Goal: Information Seeking & Learning: Learn about a topic

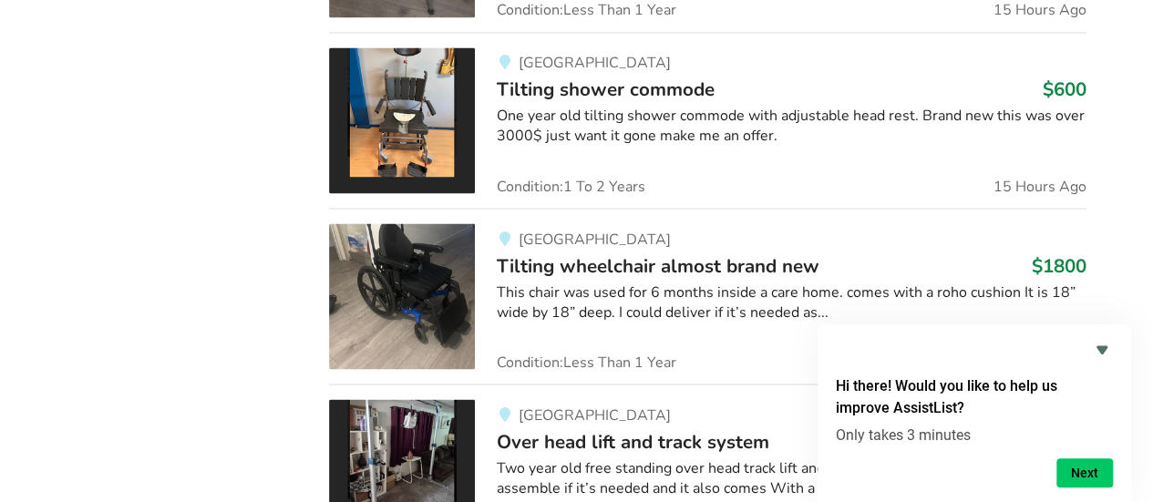
scroll to position [1565, 0]
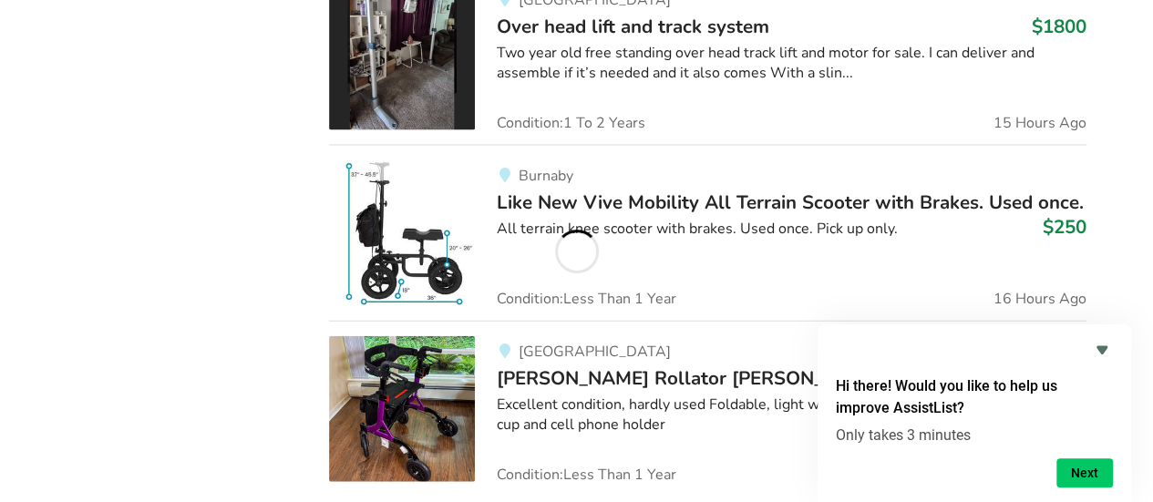
scroll to position [1981, 0]
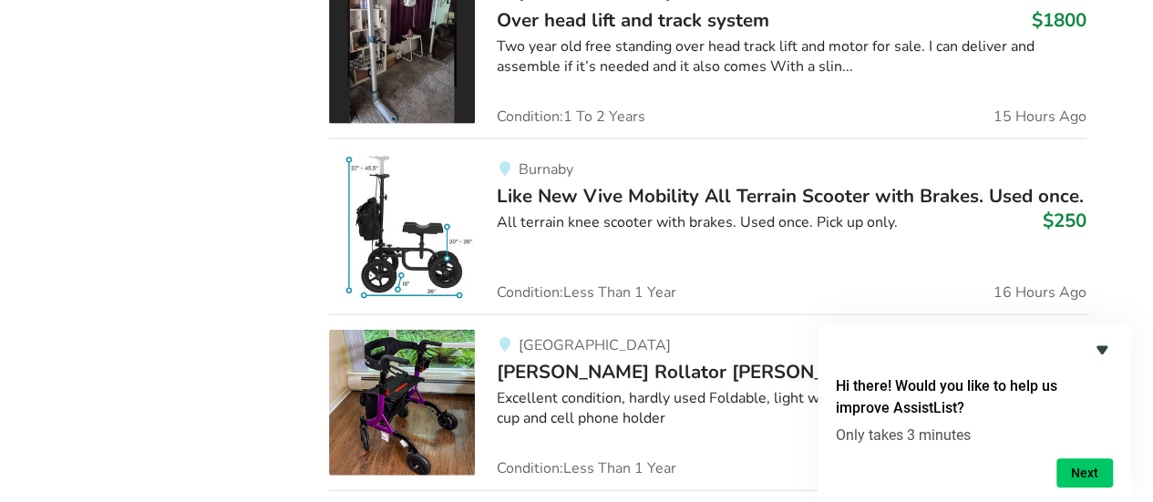
click at [1098, 348] on icon "Hide survey" at bounding box center [1102, 350] width 11 height 8
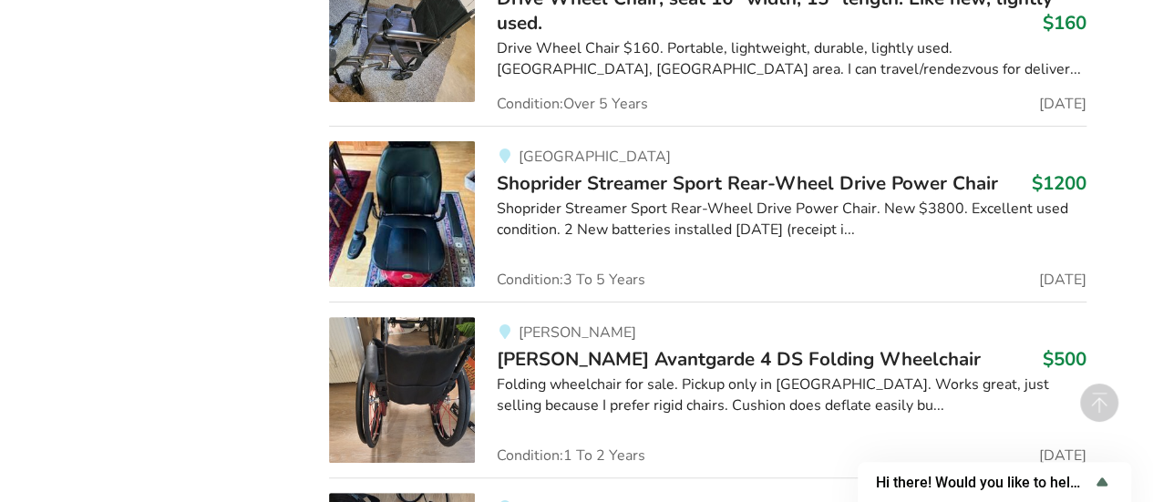
scroll to position [3590, 0]
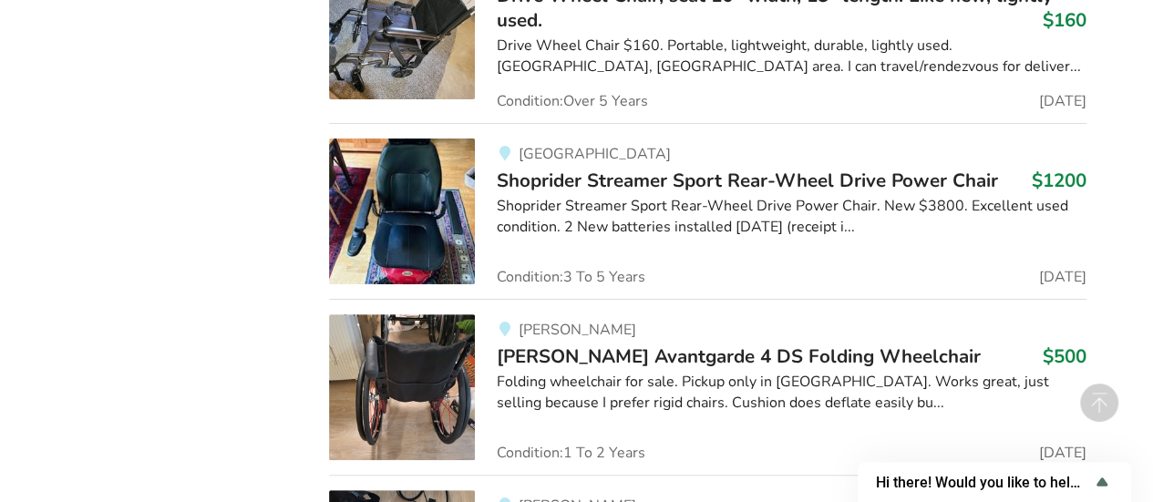
click at [430, 194] on img at bounding box center [402, 212] width 146 height 146
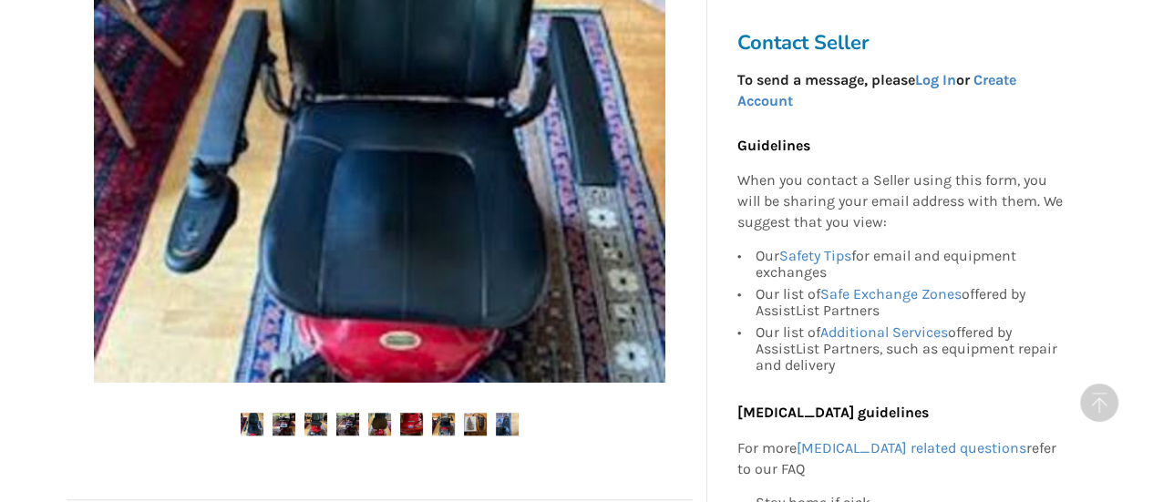
scroll to position [605, 0]
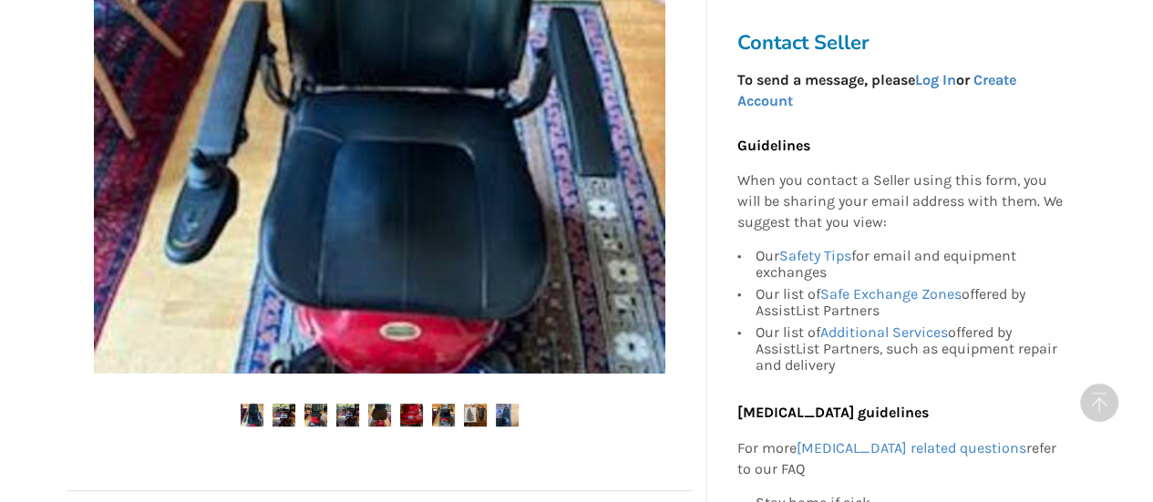
click at [290, 410] on img at bounding box center [284, 415] width 23 height 23
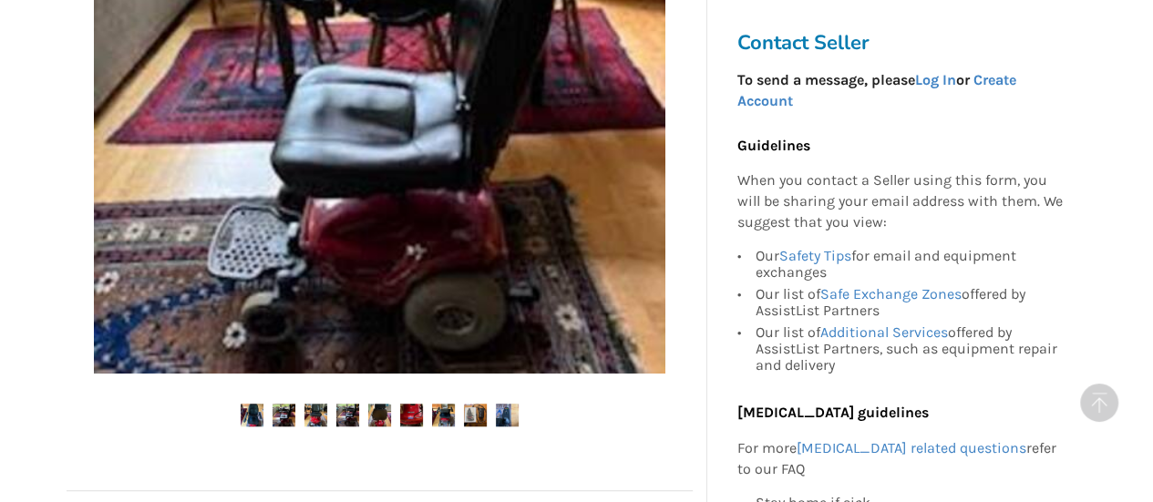
click at [319, 417] on img at bounding box center [316, 415] width 23 height 23
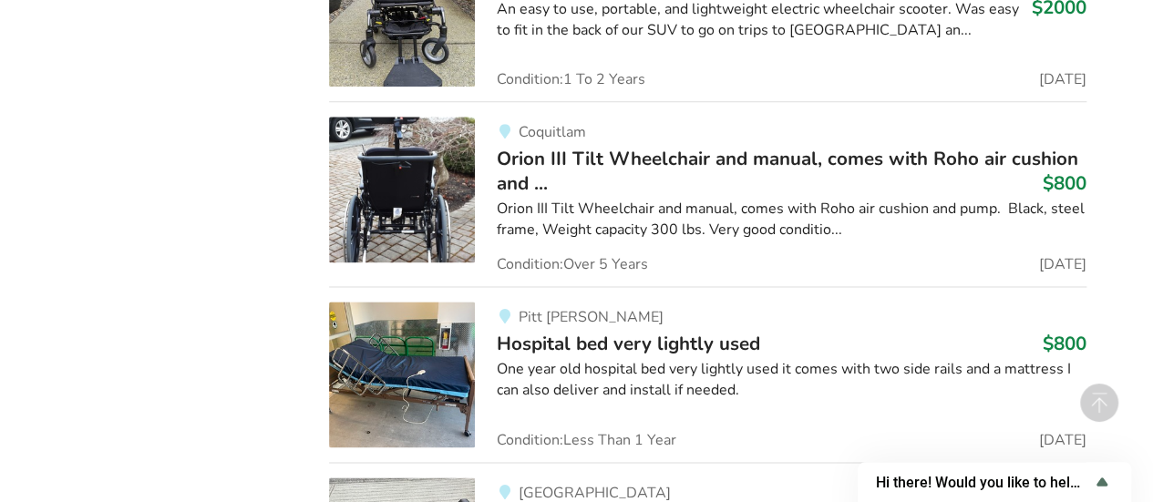
scroll to position [14958, 0]
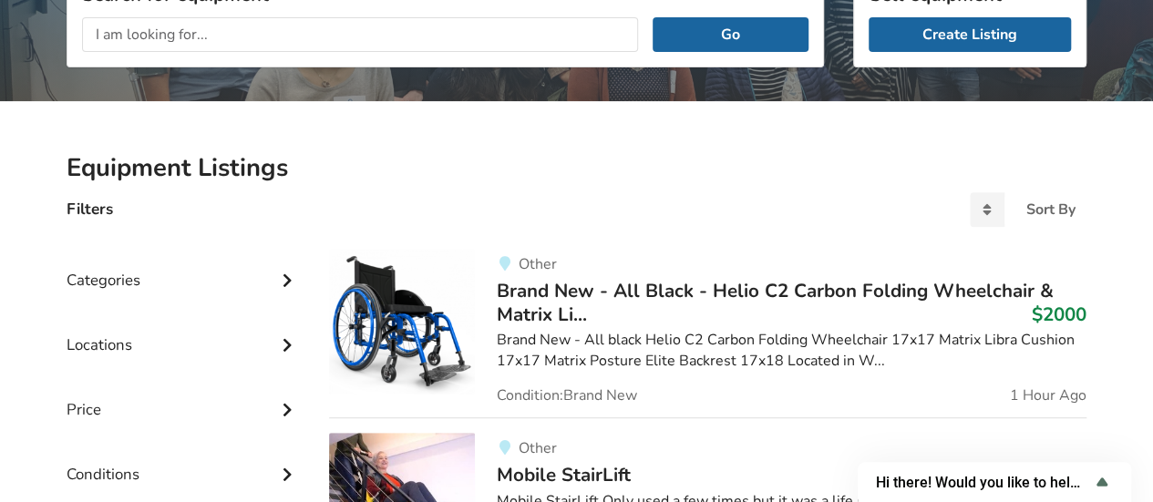
scroll to position [284, 0]
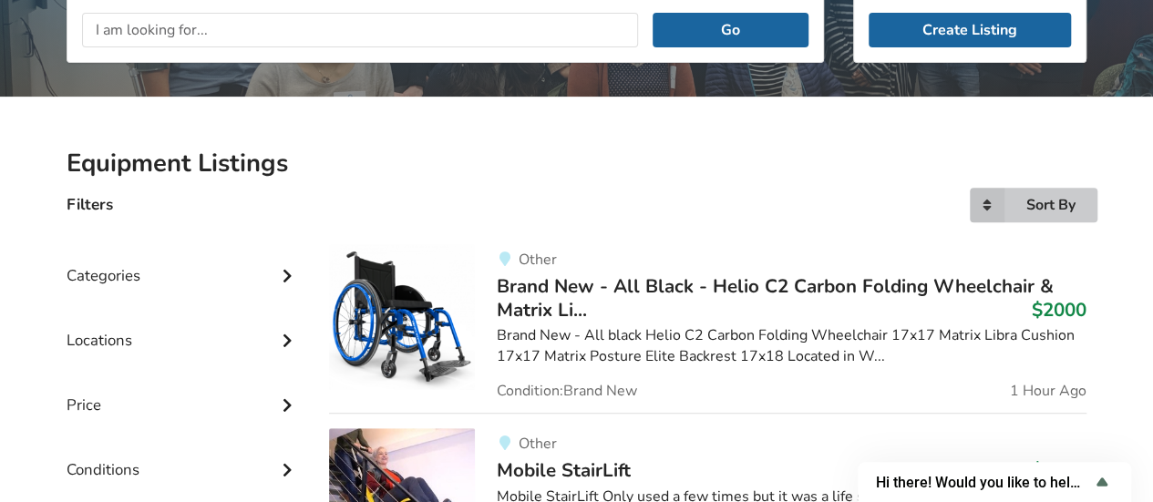
click at [1034, 211] on div "Sort By" at bounding box center [1051, 205] width 49 height 15
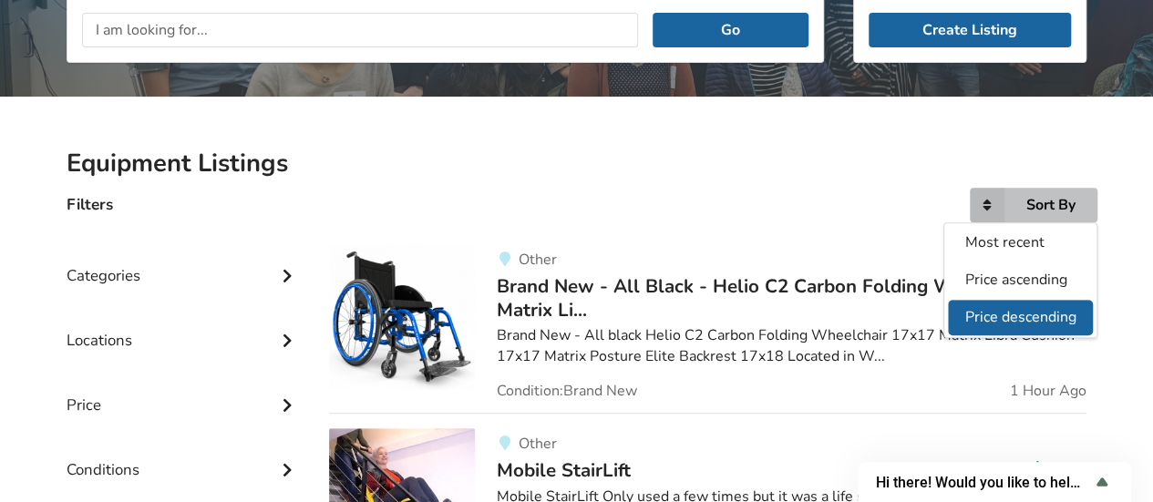
click at [1010, 311] on span "Price descending" at bounding box center [1021, 317] width 111 height 20
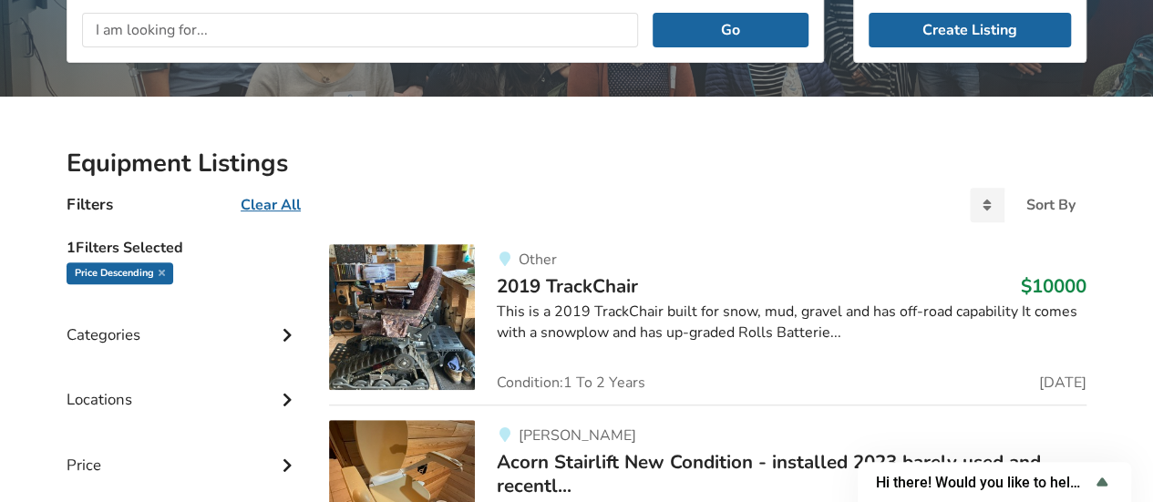
click at [409, 325] on img at bounding box center [402, 317] width 146 height 146
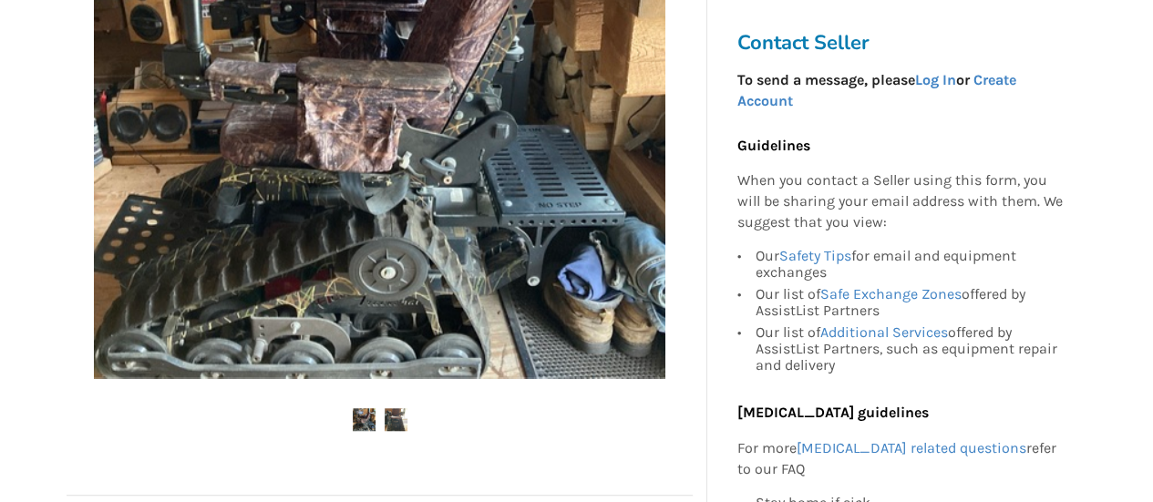
scroll to position [525, 0]
click at [398, 415] on img at bounding box center [396, 420] width 23 height 23
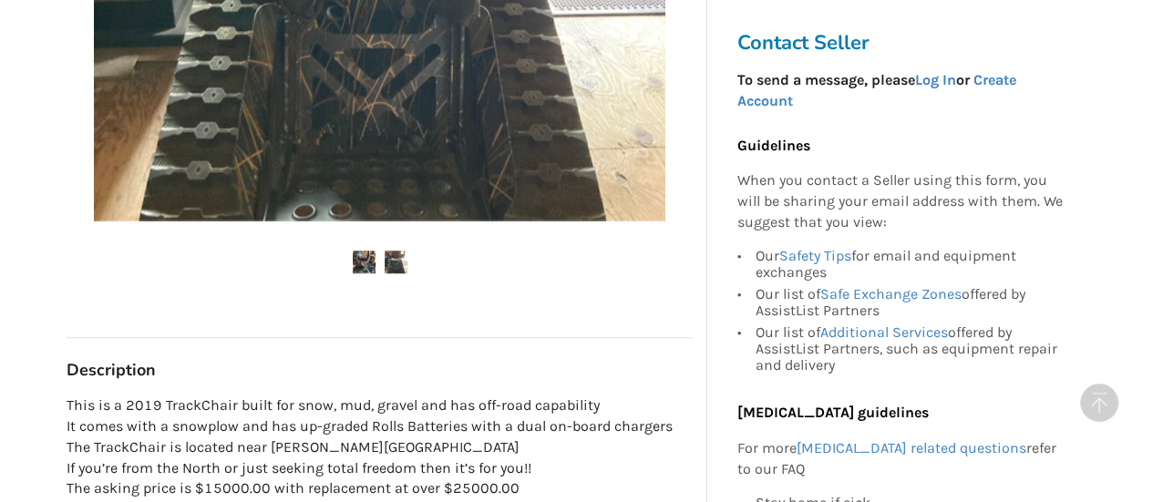
scroll to position [707, 0]
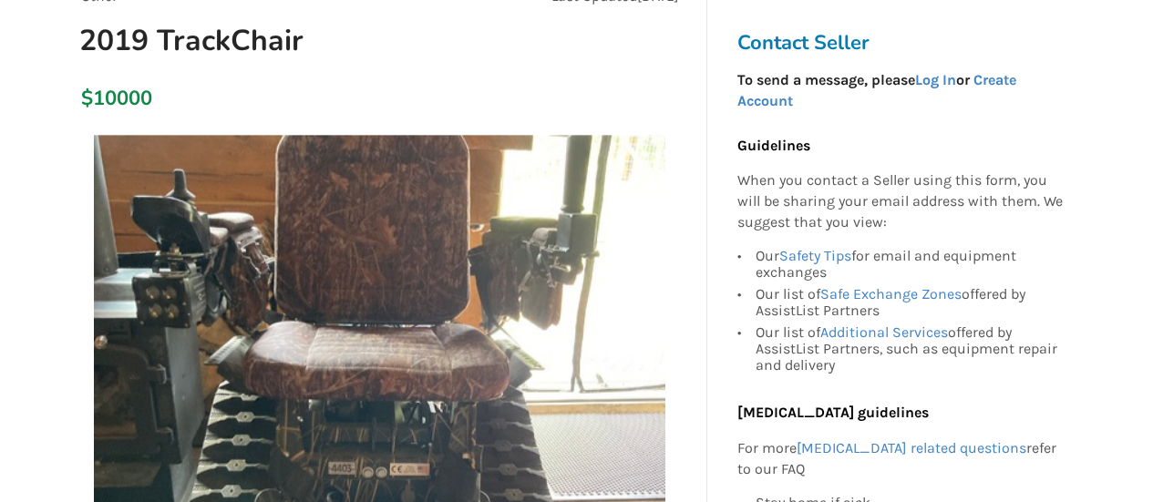
scroll to position [199, 0]
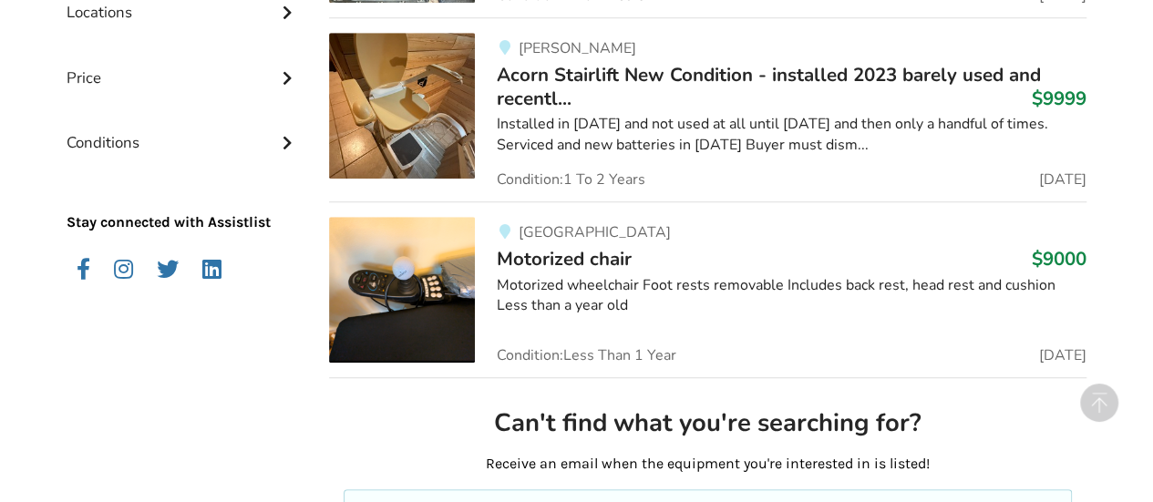
scroll to position [672, 0]
click at [392, 282] on img at bounding box center [402, 289] width 146 height 146
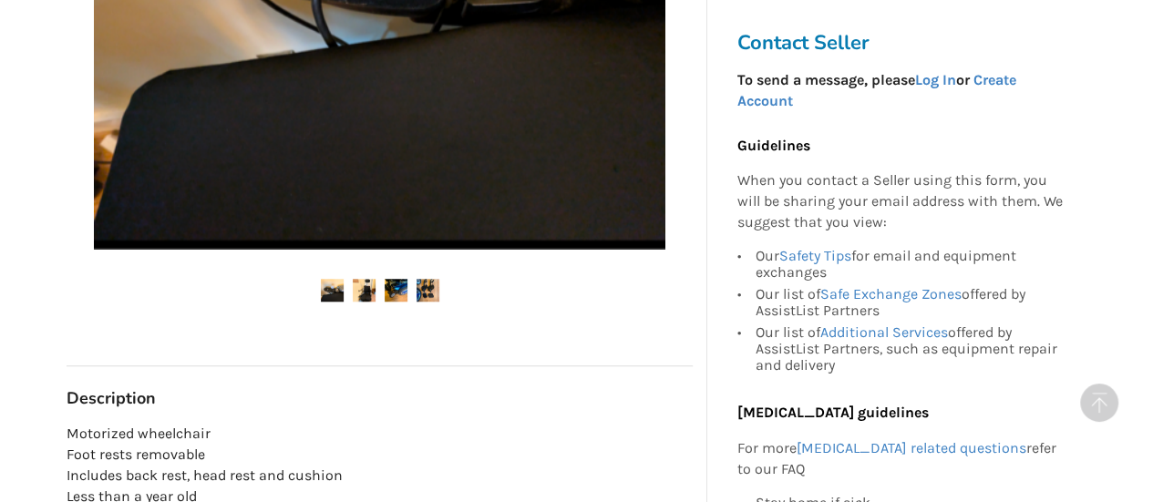
scroll to position [669, 0]
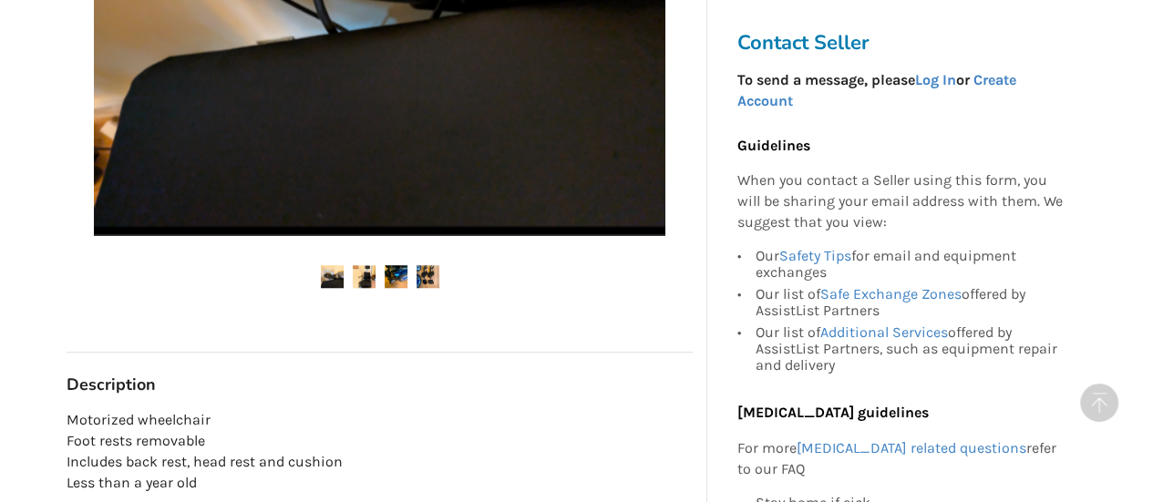
click at [361, 276] on img at bounding box center [364, 276] width 23 height 23
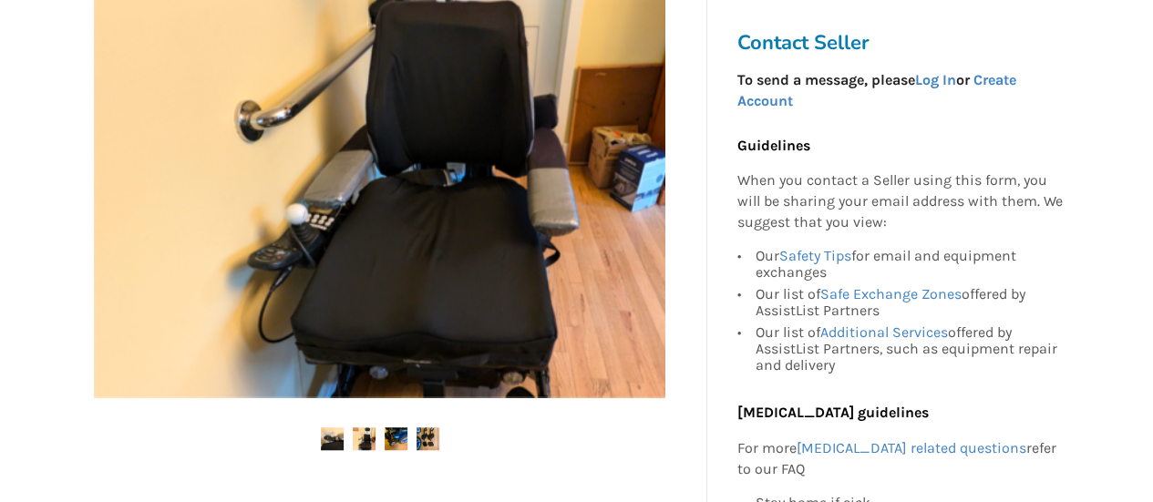
scroll to position [523, 0]
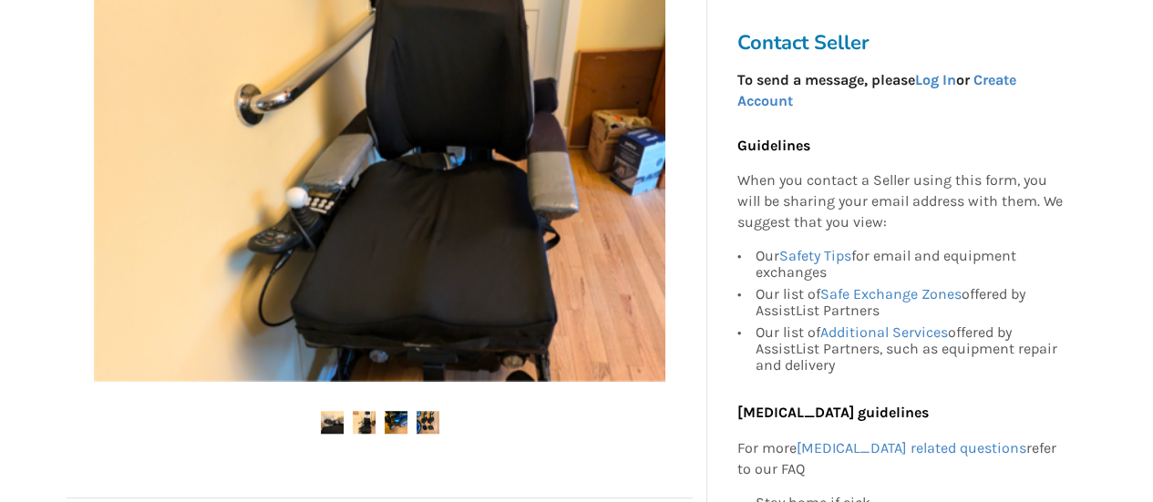
click at [394, 428] on img at bounding box center [396, 422] width 23 height 23
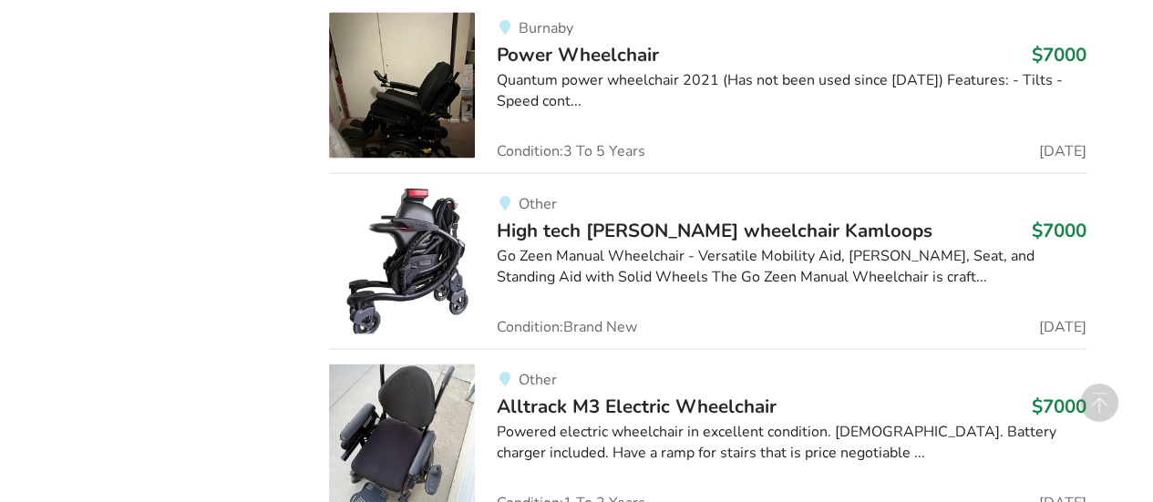
scroll to position [1781, 0]
click at [625, 220] on span "High tech [PERSON_NAME] wheelchair Kamloops" at bounding box center [715, 230] width 436 height 26
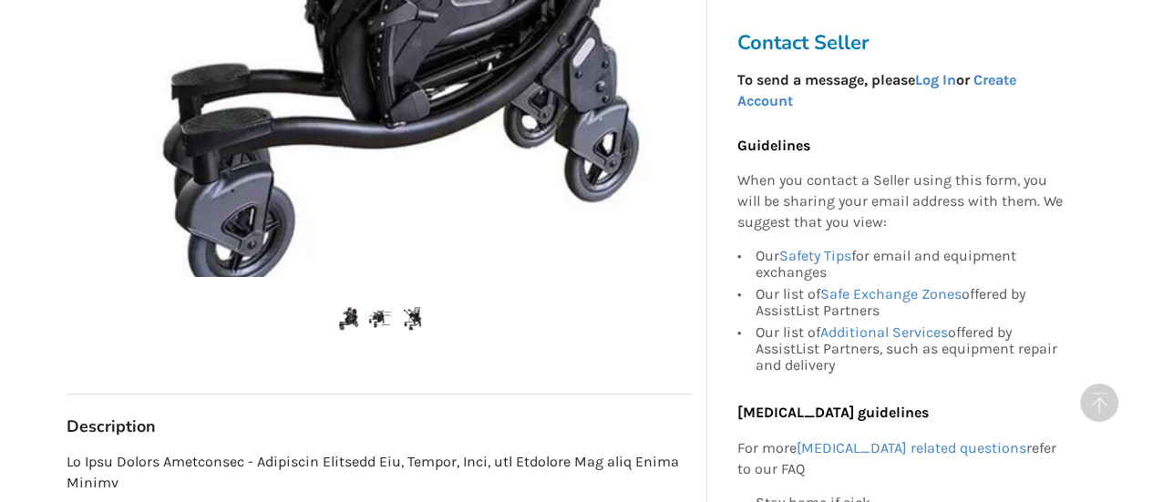
scroll to position [666, 0]
click at [370, 316] on img at bounding box center [379, 317] width 23 height 23
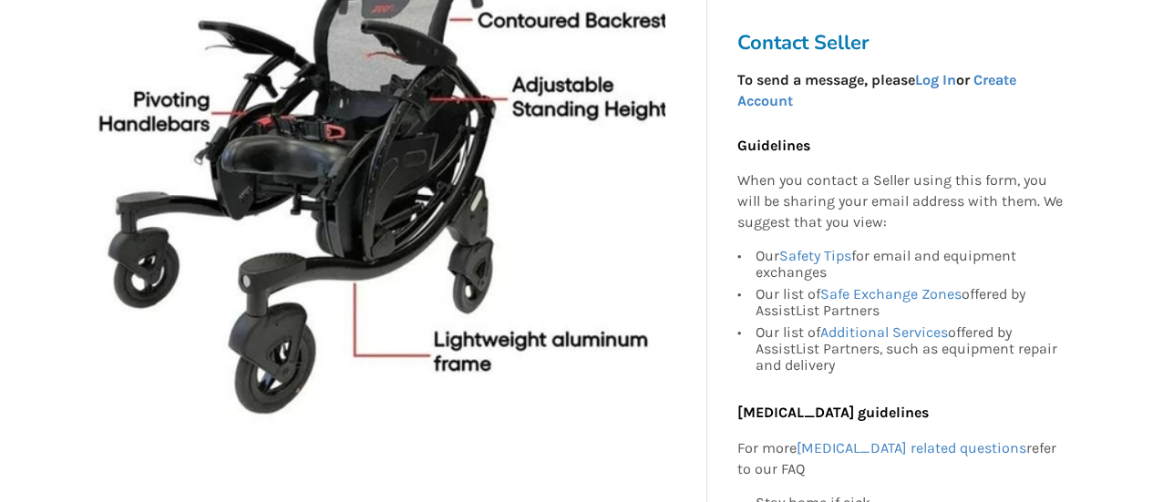
scroll to position [325, 0]
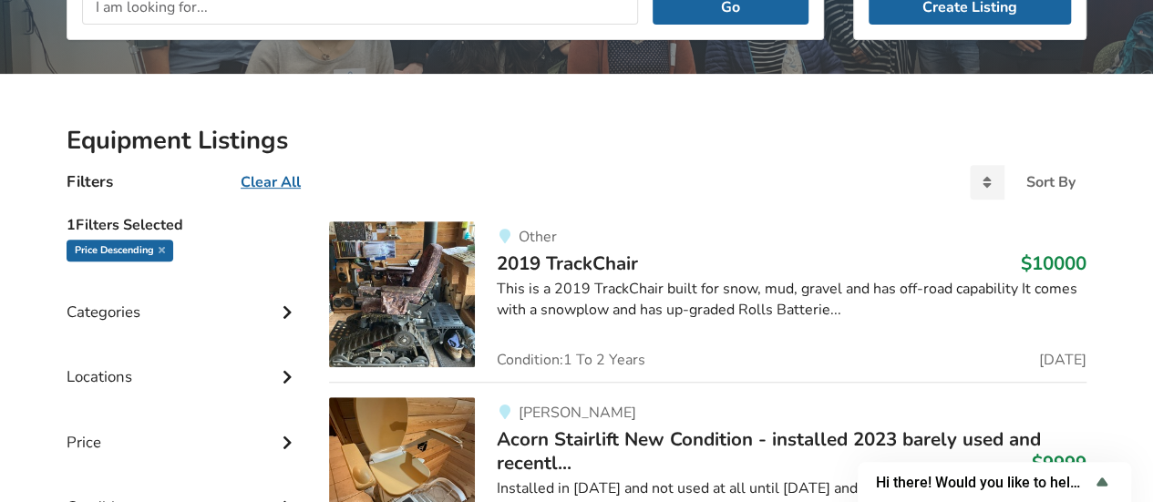
scroll to position [314, 0]
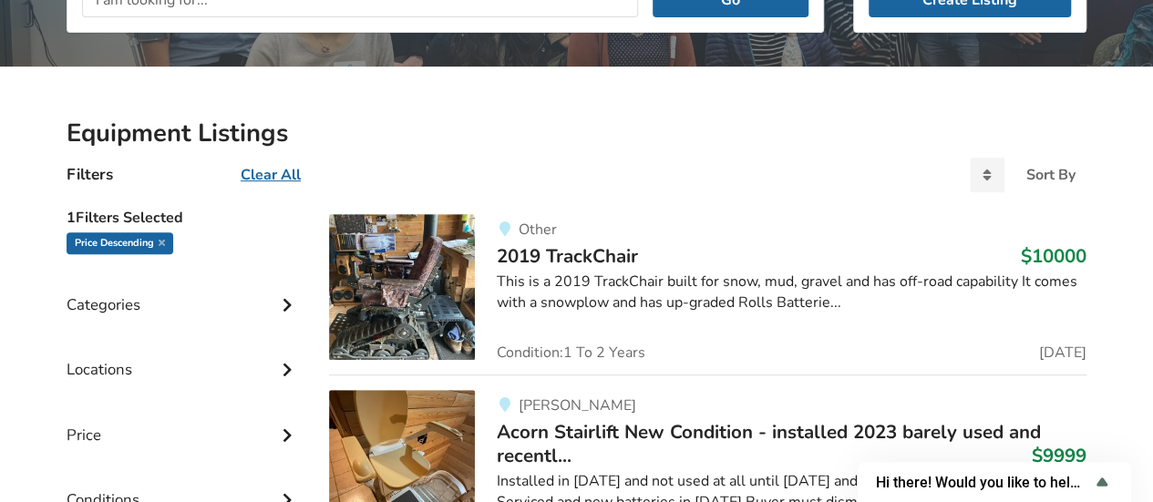
click at [264, 302] on div "Categories" at bounding box center [183, 291] width 233 height 65
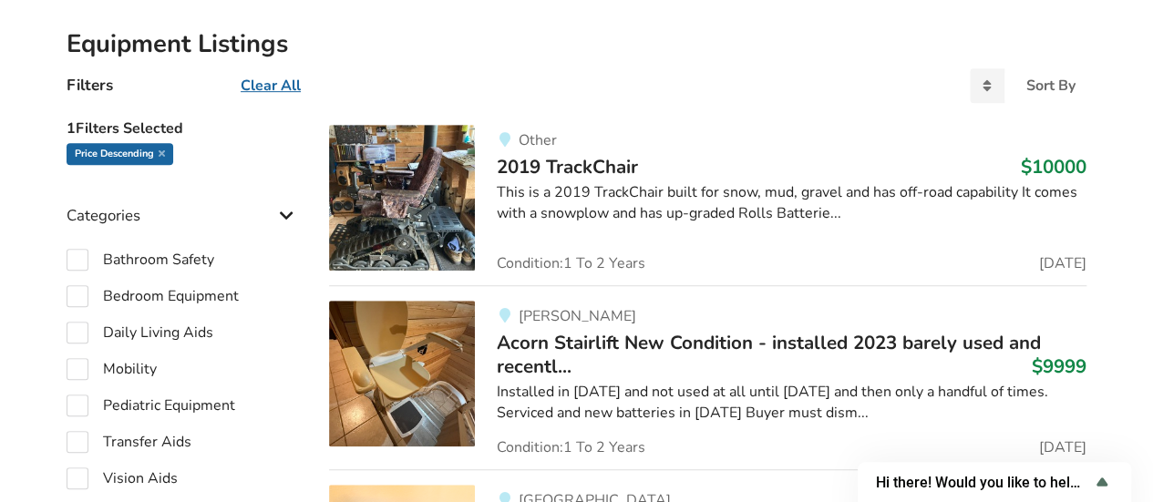
scroll to position [452, 0]
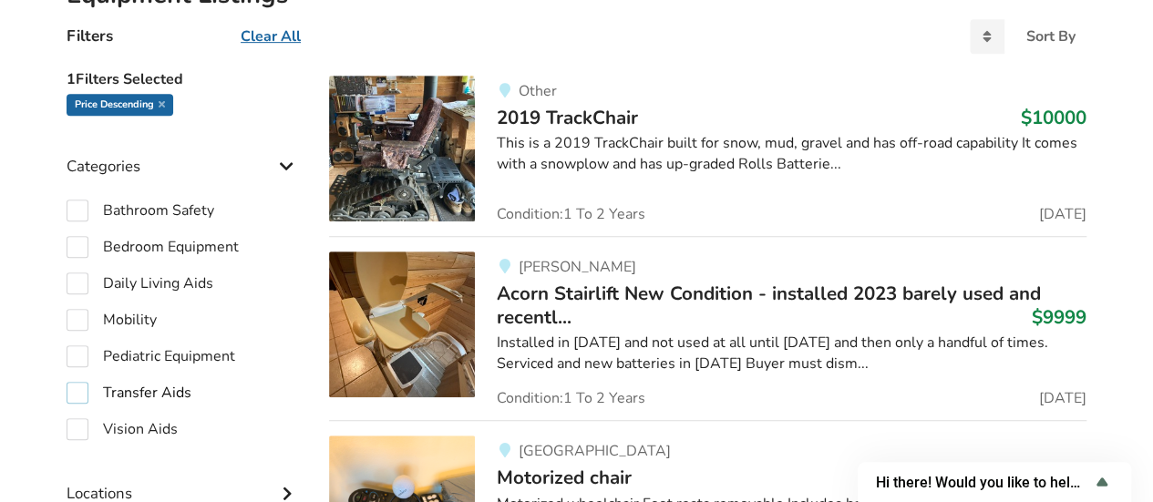
click at [84, 399] on label "Transfer Aids" at bounding box center [129, 393] width 125 height 22
checkbox input "true"
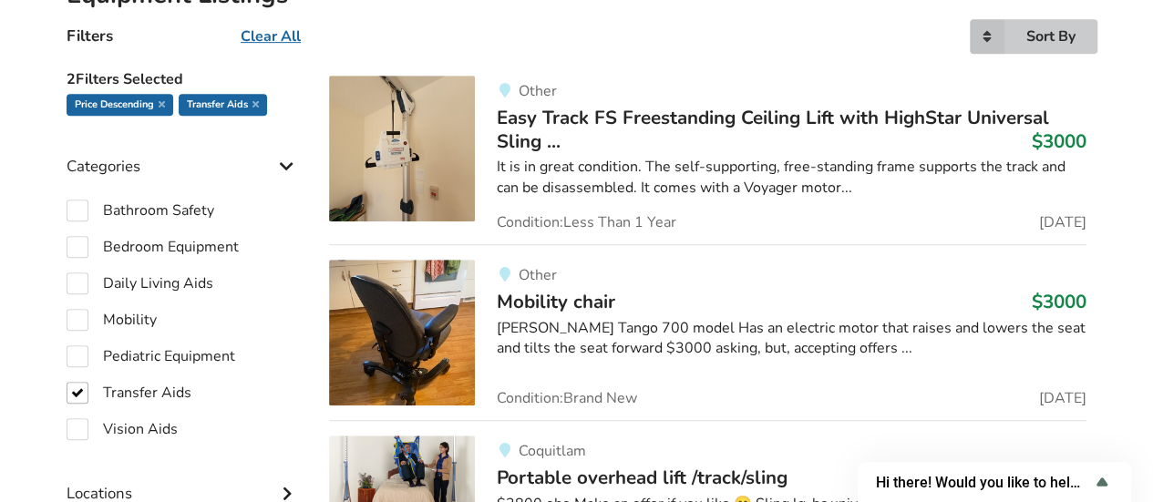
click at [998, 26] on icon at bounding box center [987, 36] width 35 height 35
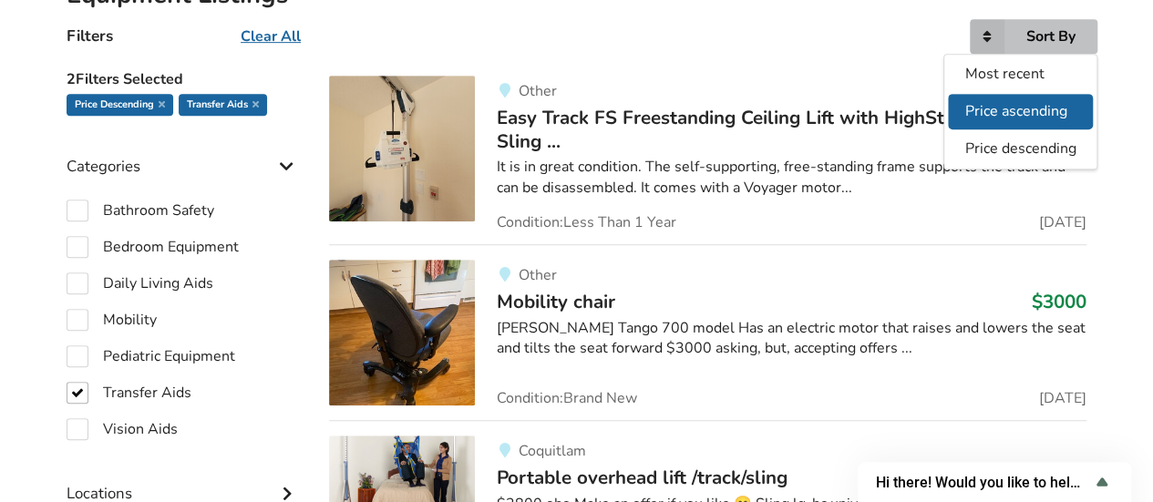
click at [996, 110] on span "Price ascending" at bounding box center [1017, 111] width 102 height 20
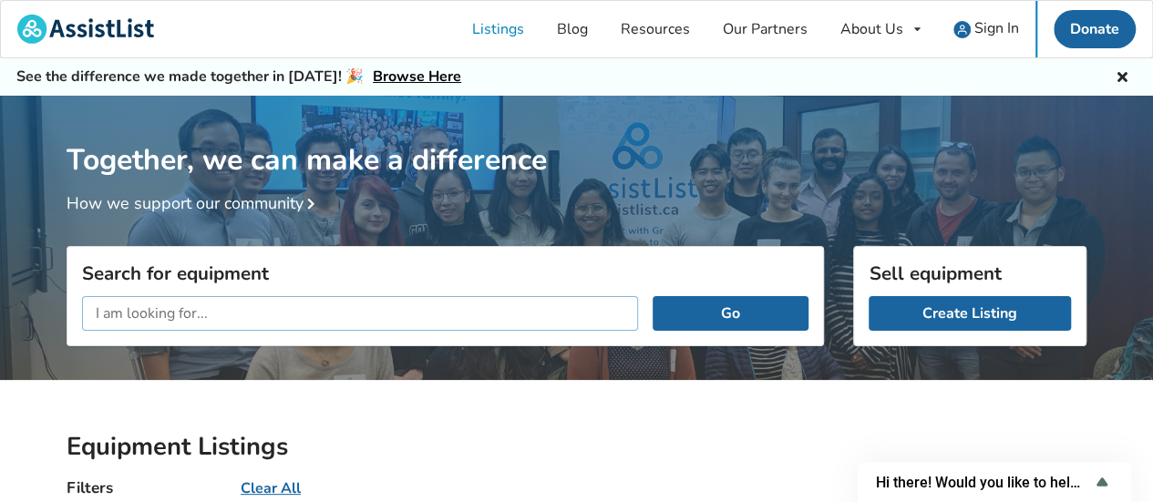
click at [310, 325] on input "text" at bounding box center [360, 313] width 556 height 35
click at [653, 296] on button "Go" at bounding box center [731, 313] width 156 height 35
click at [226, 308] on input "joerns journey" at bounding box center [360, 313] width 556 height 35
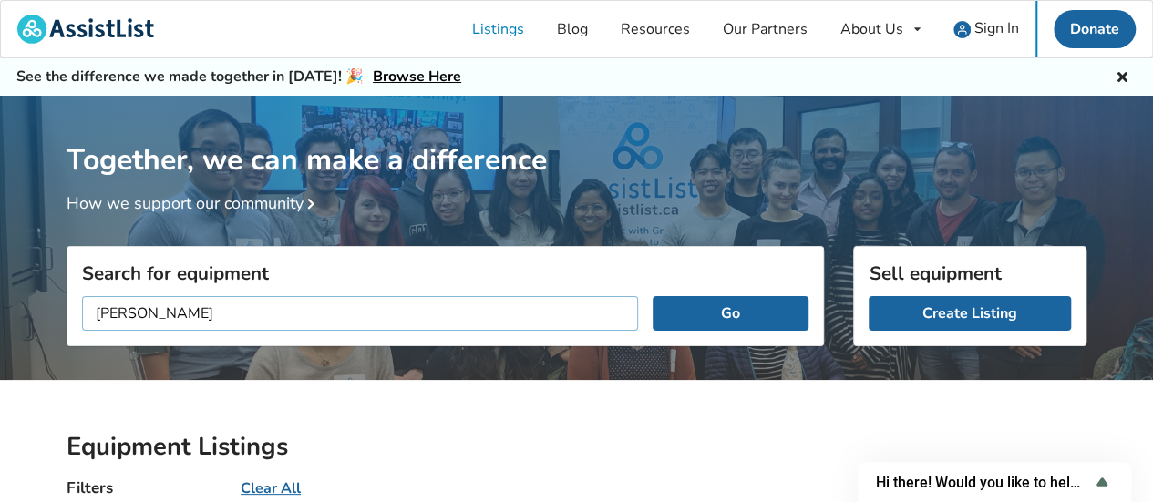
type input "[PERSON_NAME]"
click at [653, 296] on button "Go" at bounding box center [731, 313] width 156 height 35
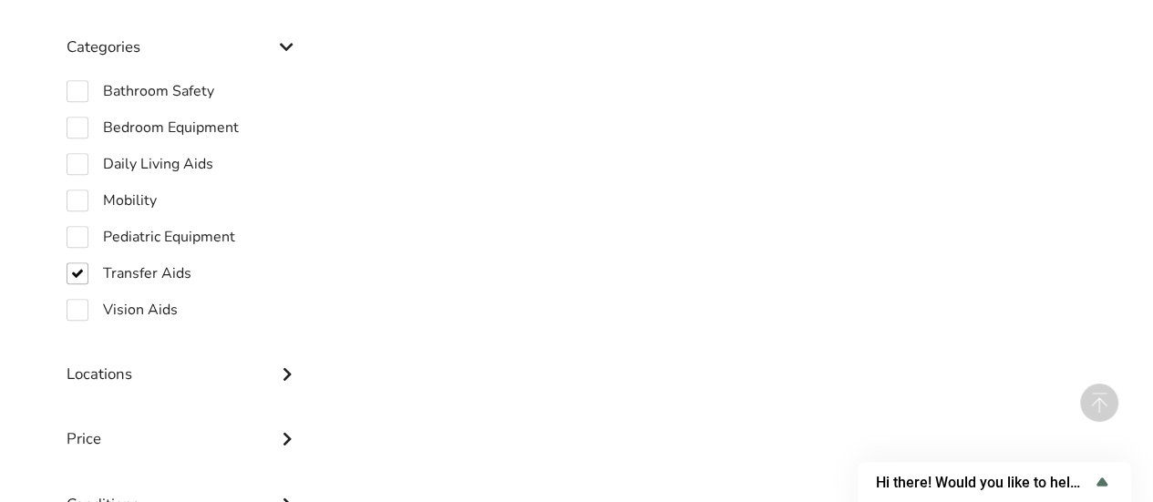
scroll to position [591, 0]
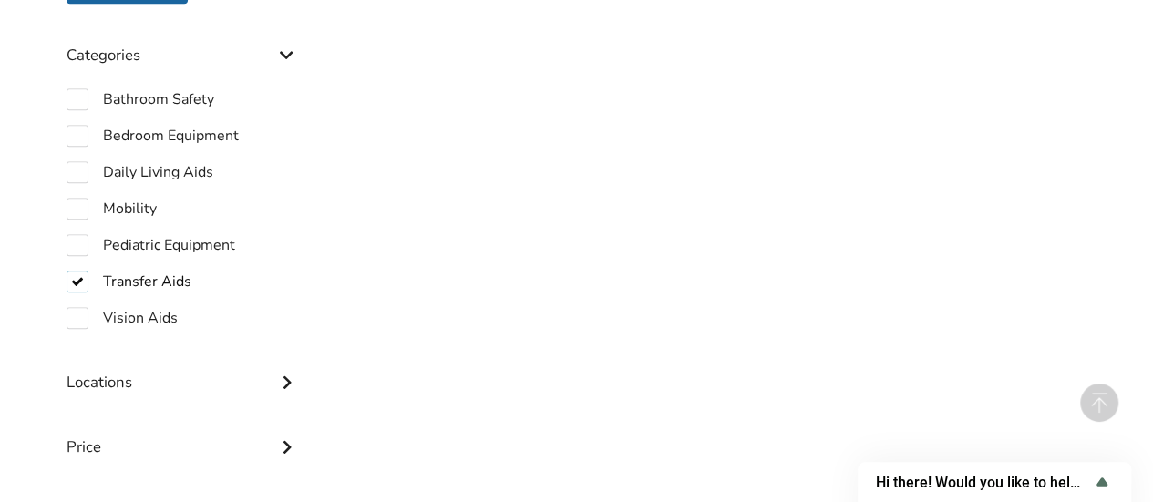
click at [69, 280] on label "Transfer Aids" at bounding box center [129, 282] width 125 height 22
checkbox input "false"
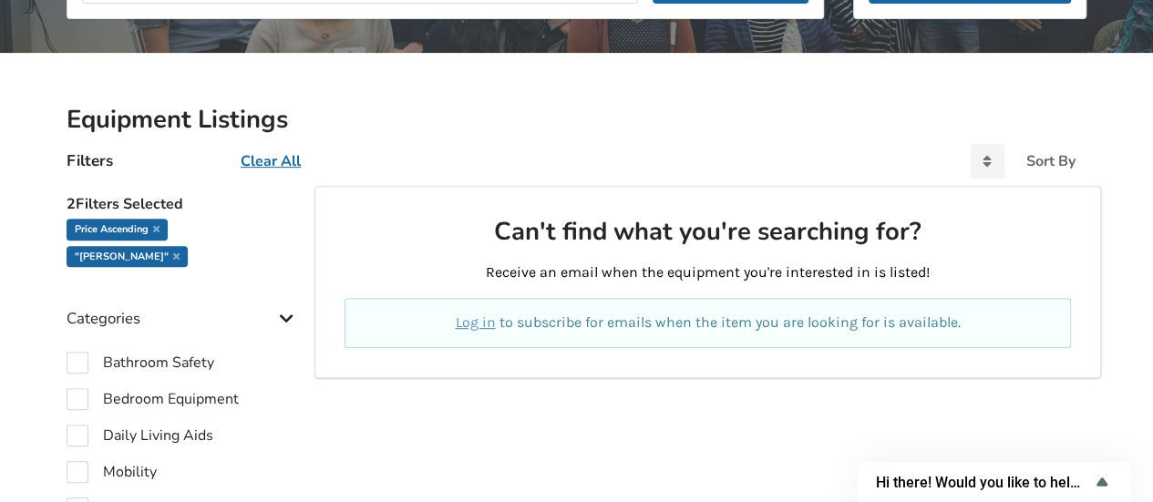
click at [69, 280] on div "Categories" at bounding box center [183, 305] width 233 height 65
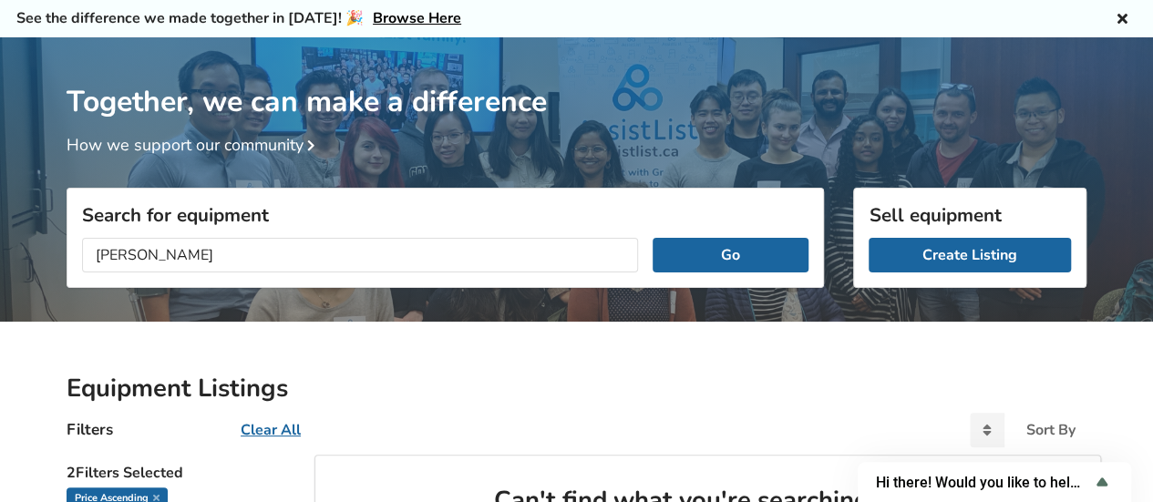
scroll to position [33, 0]
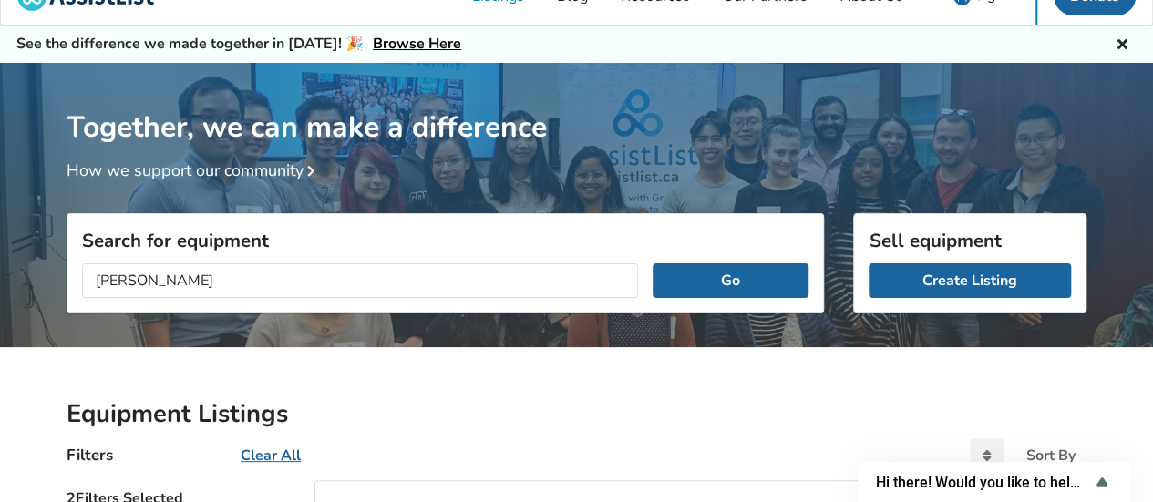
click at [220, 261] on div "[PERSON_NAME] Go" at bounding box center [445, 281] width 756 height 64
click at [217, 265] on input "[PERSON_NAME]" at bounding box center [360, 281] width 556 height 35
click at [653, 264] on button "Go" at bounding box center [731, 281] width 156 height 35
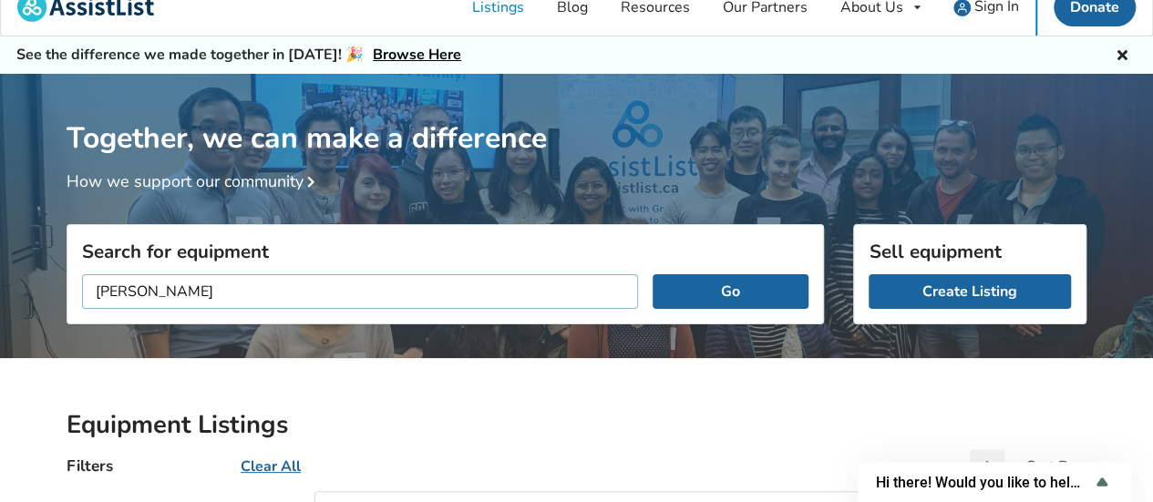
scroll to position [6, 0]
